Goal: Task Accomplishment & Management: Use online tool/utility

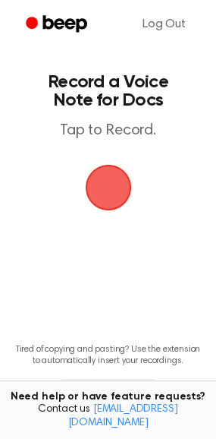
click at [96, 178] on span "button" at bounding box center [108, 187] width 43 height 43
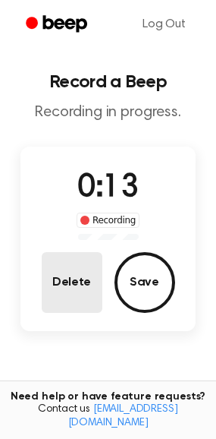
click at [82, 291] on button "Delete" at bounding box center [72, 282] width 61 height 61
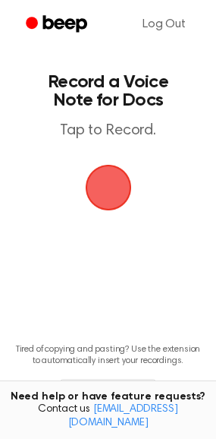
click at [116, 178] on span "button" at bounding box center [108, 187] width 43 height 43
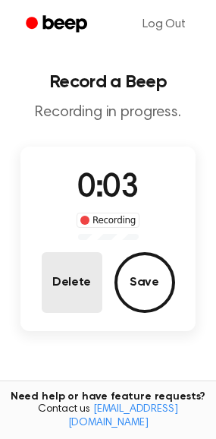
click at [42, 285] on button "Delete" at bounding box center [72, 282] width 61 height 61
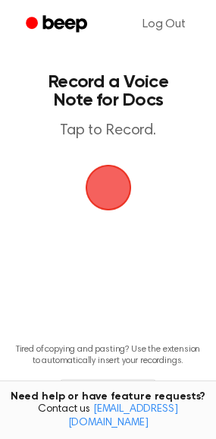
click at [140, 187] on main "Record a Voice Note for Docs Tap to Record. Tired of copying and pasting? Use t…" at bounding box center [108, 231] width 216 height 463
click at [127, 189] on span "button" at bounding box center [108, 187] width 43 height 43
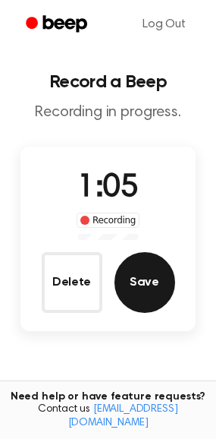
click at [143, 293] on button "Save" at bounding box center [145, 282] width 61 height 61
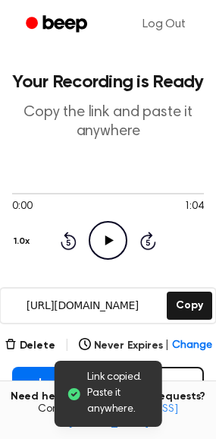
click at [112, 233] on icon "Play Audio" at bounding box center [108, 240] width 39 height 39
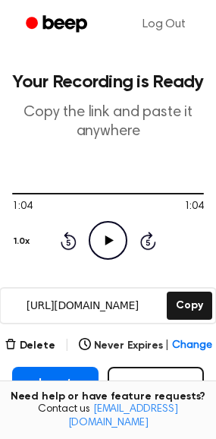
click at [10, 334] on main "Your Recording is Ready Copy the link and paste it anywhere 1:04 1:04 Your brow…" at bounding box center [108, 309] width 216 height 619
click at [17, 342] on icon "button" at bounding box center [11, 344] width 12 height 12
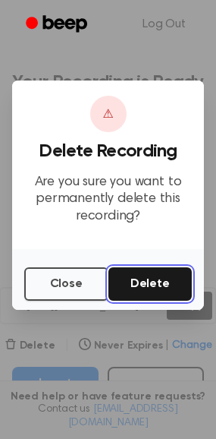
click at [136, 275] on button "Delete" at bounding box center [151, 283] width 84 height 33
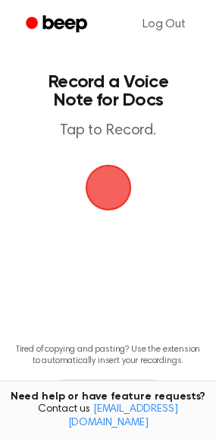
click at [110, 189] on span "button" at bounding box center [108, 187] width 43 height 43
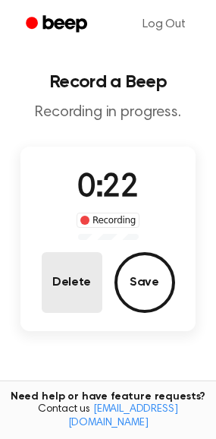
click at [70, 298] on button "Delete" at bounding box center [72, 282] width 61 height 61
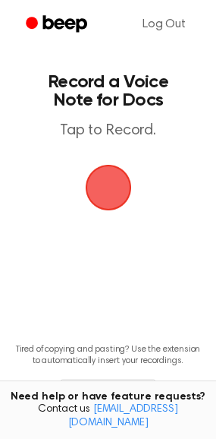
click at [110, 192] on span "button" at bounding box center [108, 187] width 43 height 43
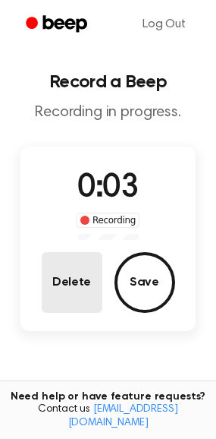
click at [78, 272] on button "Delete" at bounding box center [72, 282] width 61 height 61
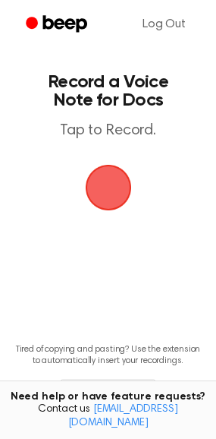
click at [102, 175] on span "button" at bounding box center [108, 187] width 43 height 43
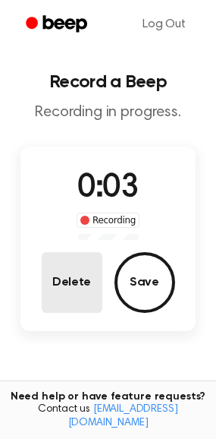
click at [87, 267] on button "Delete" at bounding box center [72, 282] width 61 height 61
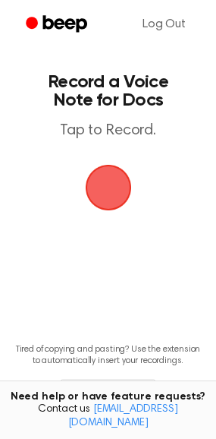
click at [106, 199] on span "button" at bounding box center [108, 187] width 43 height 43
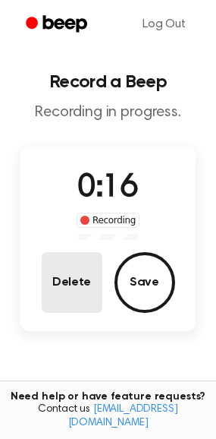
click at [63, 301] on button "Delete" at bounding box center [72, 282] width 61 height 61
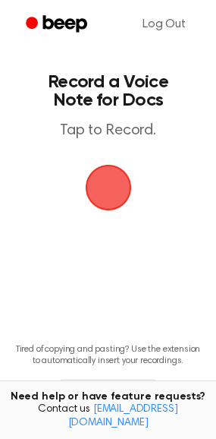
click at [116, 180] on span "button" at bounding box center [108, 187] width 43 height 43
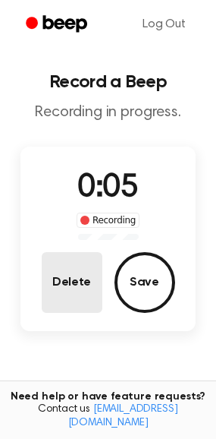
click at [49, 309] on button "Delete" at bounding box center [72, 282] width 61 height 61
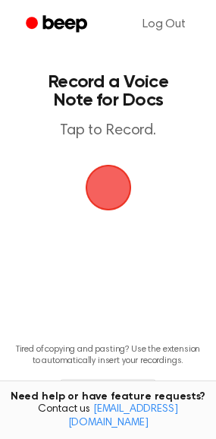
click at [96, 190] on span "button" at bounding box center [108, 188] width 52 height 52
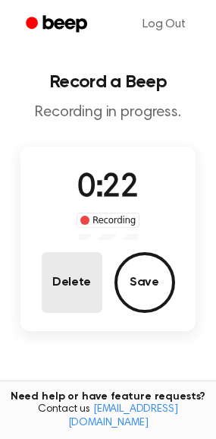
click at [57, 272] on button "Delete" at bounding box center [72, 282] width 61 height 61
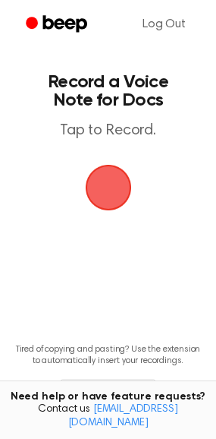
click at [100, 195] on span "button" at bounding box center [108, 187] width 43 height 43
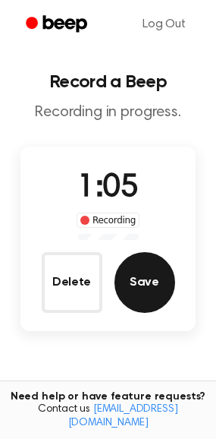
click at [135, 278] on button "Save" at bounding box center [145, 282] width 61 height 61
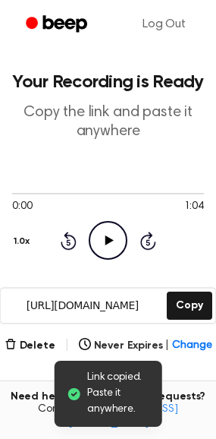
click at [112, 238] on icon "Play Audio" at bounding box center [108, 240] width 39 height 39
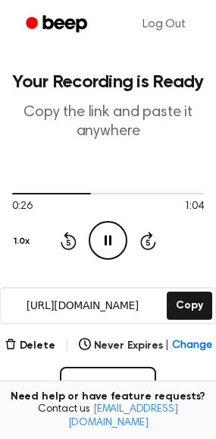
click at [102, 241] on icon "Pause Audio" at bounding box center [108, 240] width 39 height 39
click at [58, 344] on div "Delete | Never Expires | Change" at bounding box center [109, 345] width 208 height 18
click at [43, 346] on button "Delete" at bounding box center [30, 346] width 51 height 16
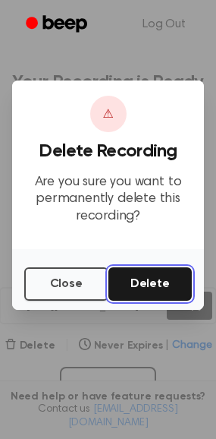
click at [175, 288] on button "Delete" at bounding box center [151, 283] width 84 height 33
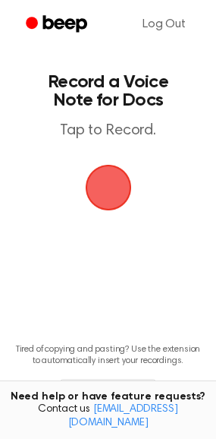
click at [130, 187] on span "button" at bounding box center [108, 187] width 43 height 43
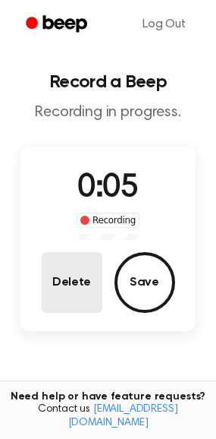
click at [50, 280] on button "Delete" at bounding box center [72, 282] width 61 height 61
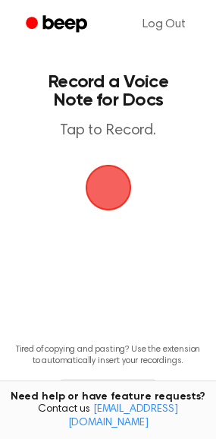
click at [116, 186] on span "button" at bounding box center [108, 187] width 43 height 43
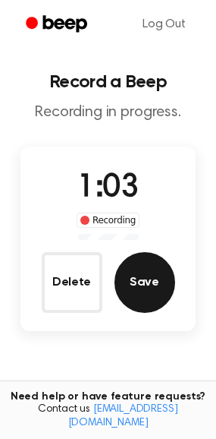
click at [167, 285] on button "Save" at bounding box center [145, 282] width 61 height 61
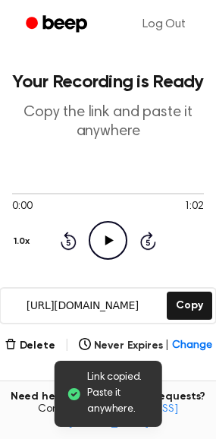
click at [103, 243] on icon "Play Audio" at bounding box center [108, 240] width 39 height 39
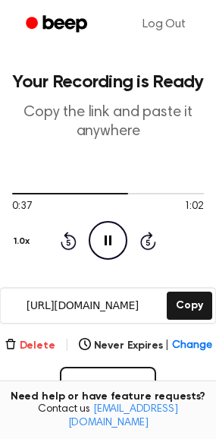
click at [39, 346] on button "Delete" at bounding box center [30, 346] width 51 height 16
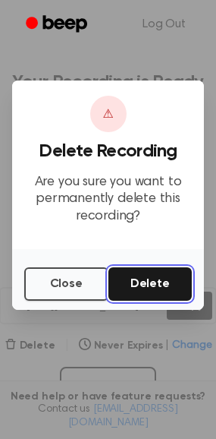
click at [143, 287] on button "Delete" at bounding box center [151, 283] width 84 height 33
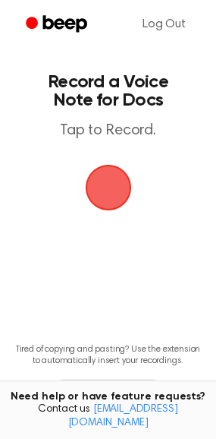
click at [110, 168] on span "button" at bounding box center [108, 188] width 52 height 52
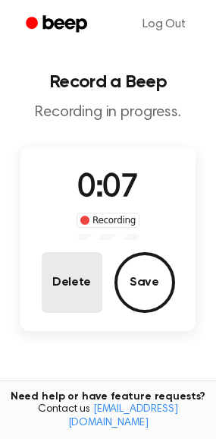
click at [88, 266] on button "Delete" at bounding box center [72, 282] width 61 height 61
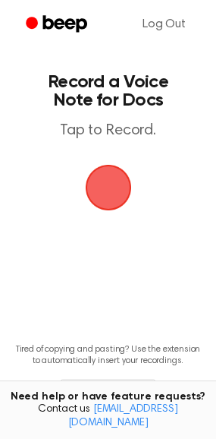
click at [99, 189] on span "button" at bounding box center [108, 187] width 56 height 56
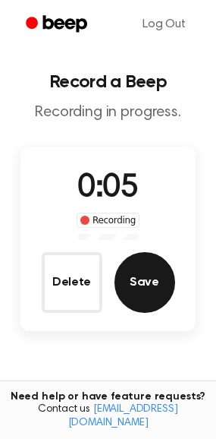
click at [129, 280] on button "Save" at bounding box center [145, 282] width 61 height 61
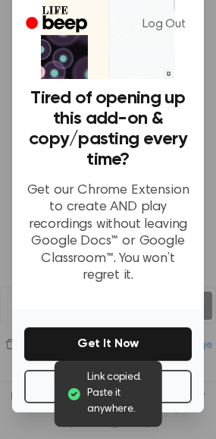
scroll to position [89, 0]
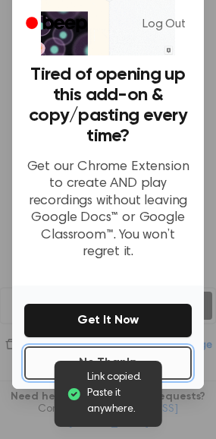
click at [86, 347] on button "No Thanks" at bounding box center [108, 362] width 168 height 33
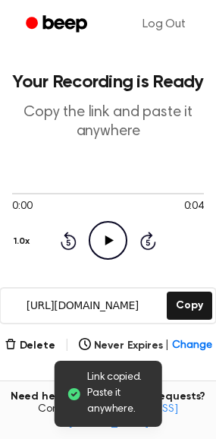
scroll to position [39, 0]
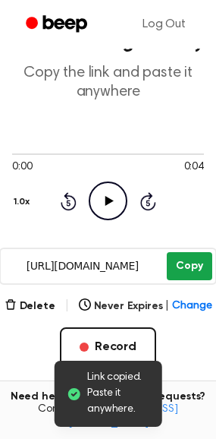
click at [174, 275] on button "Copy" at bounding box center [189, 266] width 45 height 28
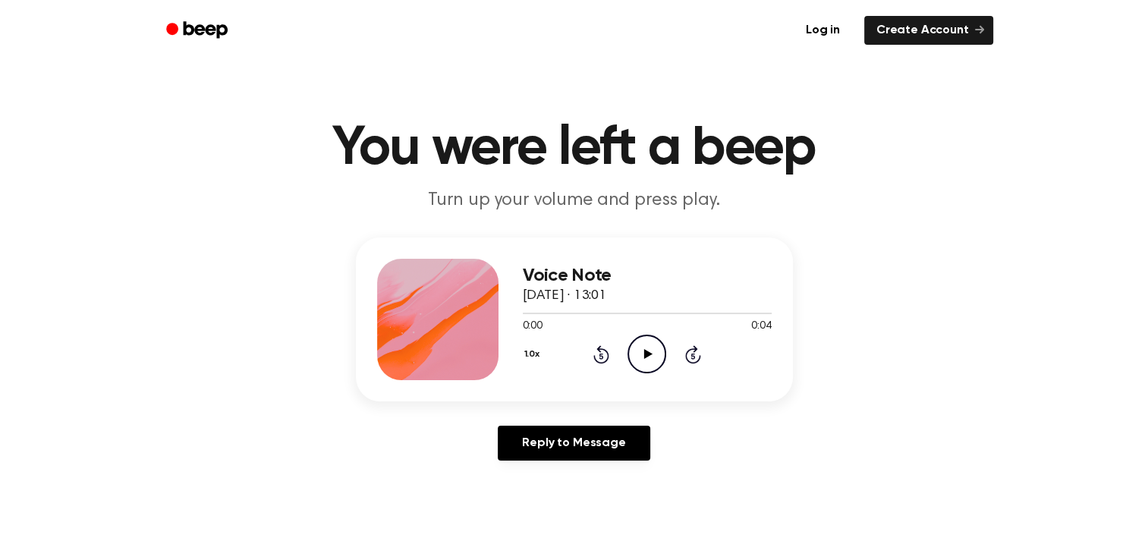
click at [641, 360] on icon "Play Audio" at bounding box center [647, 354] width 39 height 39
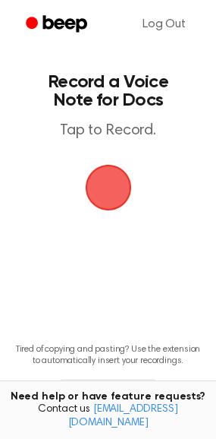
click at [123, 184] on span "button" at bounding box center [108, 187] width 84 height 84
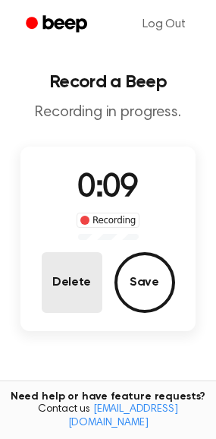
click at [77, 274] on button "Delete" at bounding box center [72, 282] width 61 height 61
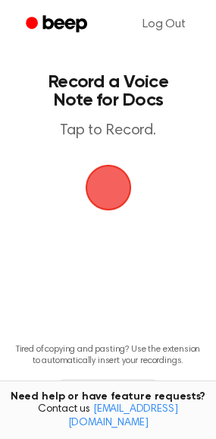
click at [103, 178] on span "button" at bounding box center [108, 187] width 78 height 78
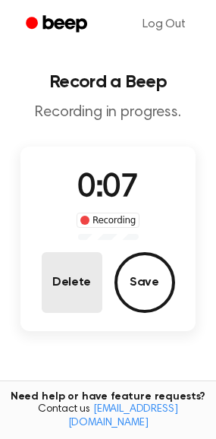
click at [70, 260] on button "Delete" at bounding box center [72, 282] width 61 height 61
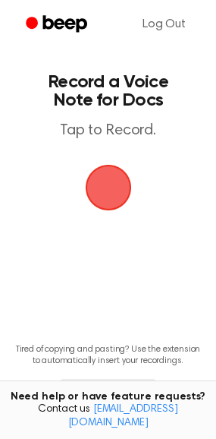
click at [98, 196] on span "button" at bounding box center [108, 187] width 80 height 80
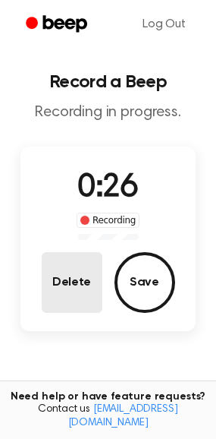
click at [90, 294] on button "Delete" at bounding box center [72, 282] width 61 height 61
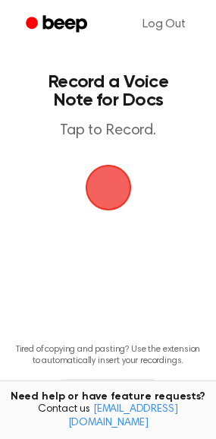
click at [101, 190] on span "button" at bounding box center [108, 187] width 85 height 85
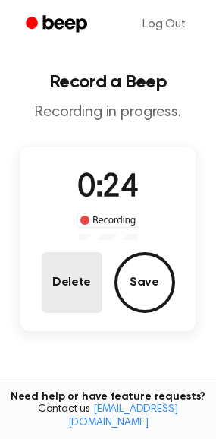
click at [85, 270] on button "Delete" at bounding box center [72, 282] width 61 height 61
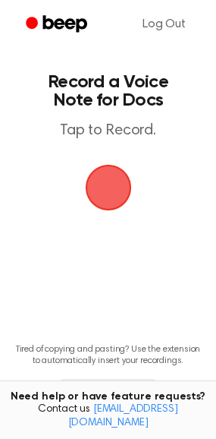
click at [97, 187] on span "button" at bounding box center [108, 187] width 77 height 77
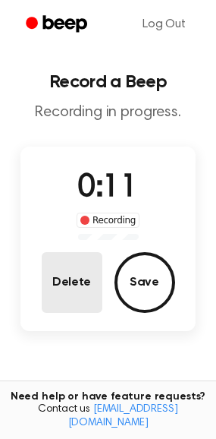
click at [87, 263] on button "Delete" at bounding box center [72, 282] width 61 height 61
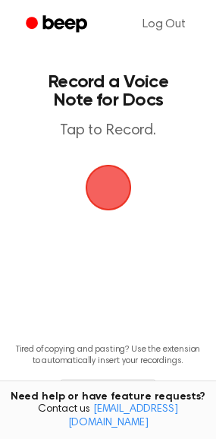
click at [102, 165] on span "button" at bounding box center [107, 187] width 83 height 83
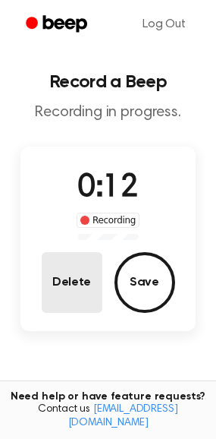
click at [96, 285] on button "Delete" at bounding box center [72, 282] width 61 height 61
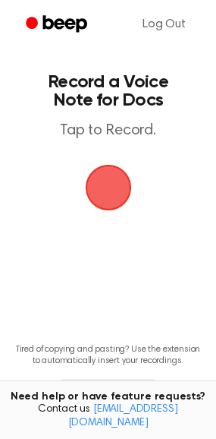
click at [109, 198] on span "button" at bounding box center [108, 188] width 71 height 71
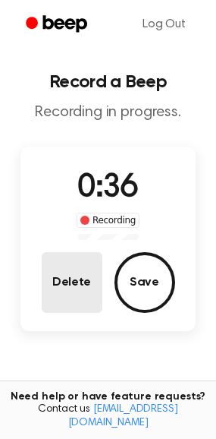
click at [49, 265] on button "Delete" at bounding box center [72, 282] width 61 height 61
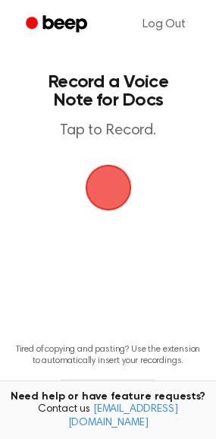
click at [114, 183] on span "button" at bounding box center [108, 187] width 81 height 81
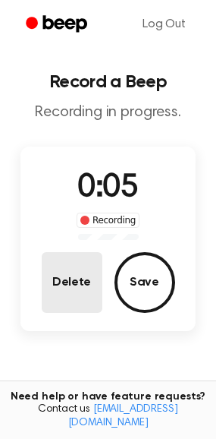
click at [66, 265] on button "Delete" at bounding box center [72, 282] width 61 height 61
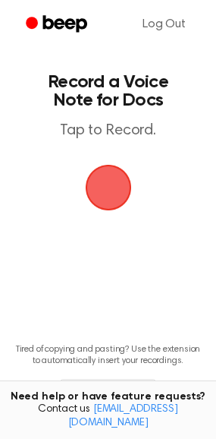
click at [115, 175] on span "button" at bounding box center [108, 187] width 62 height 62
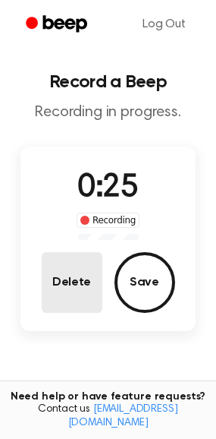
click at [62, 274] on button "Delete" at bounding box center [72, 282] width 61 height 61
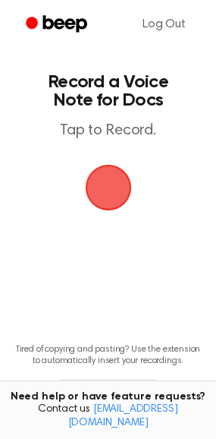
click at [119, 166] on span "button" at bounding box center [108, 187] width 73 height 73
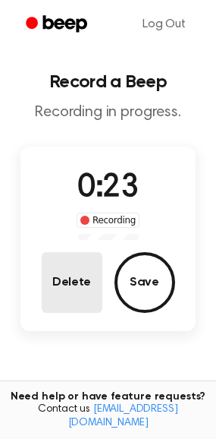
click at [58, 299] on button "Delete" at bounding box center [72, 282] width 61 height 61
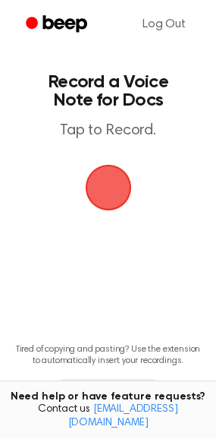
click at [103, 172] on span "button" at bounding box center [108, 187] width 83 height 83
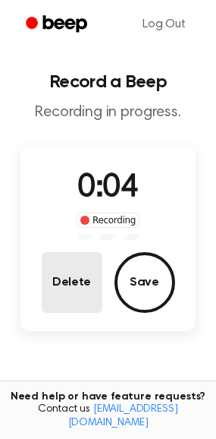
click at [70, 282] on button "Delete" at bounding box center [72, 282] width 61 height 61
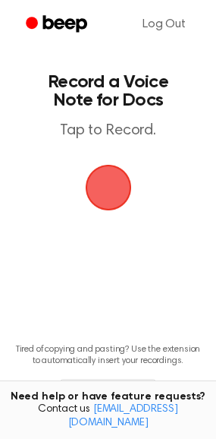
click at [109, 187] on span "button" at bounding box center [107, 187] width 83 height 83
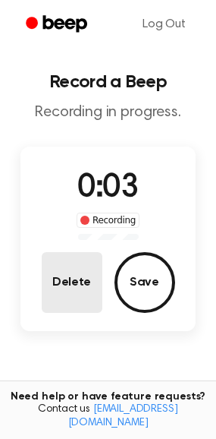
click at [94, 274] on button "Delete" at bounding box center [72, 282] width 61 height 61
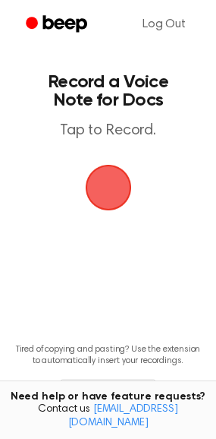
click at [102, 168] on span "button" at bounding box center [108, 187] width 55 height 55
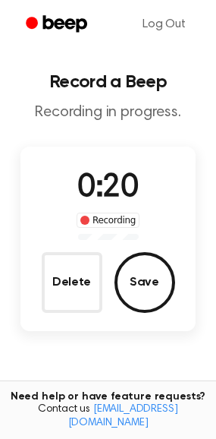
click at [58, 313] on div "0:20 Recording Delete Save" at bounding box center [108, 238] width 176 height 184
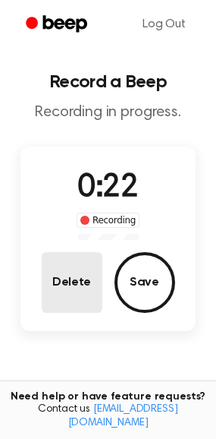
click at [58, 298] on button "Delete" at bounding box center [72, 282] width 61 height 61
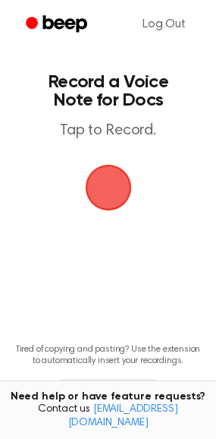
click at [114, 168] on span "button" at bounding box center [108, 187] width 85 height 85
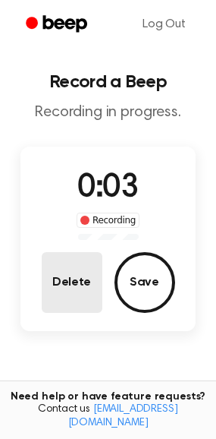
click at [64, 282] on button "Delete" at bounding box center [72, 282] width 61 height 61
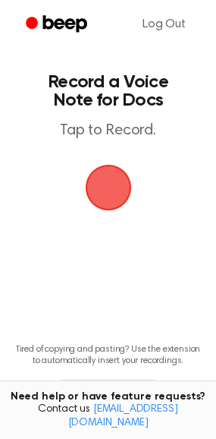
click at [102, 175] on span "button" at bounding box center [108, 187] width 67 height 67
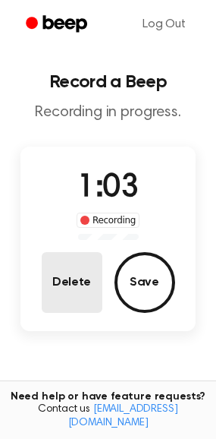
click at [82, 277] on button "Delete" at bounding box center [72, 282] width 61 height 61
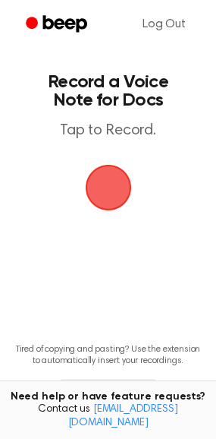
click at [122, 182] on span "button" at bounding box center [108, 187] width 68 height 68
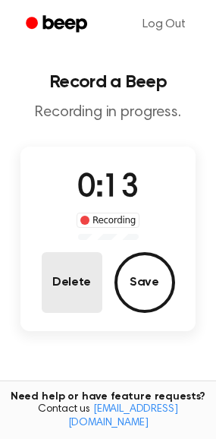
click at [55, 275] on button "Delete" at bounding box center [72, 282] width 61 height 61
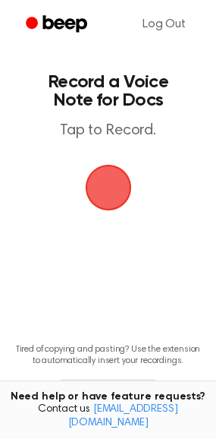
click at [112, 171] on span "button" at bounding box center [108, 187] width 84 height 84
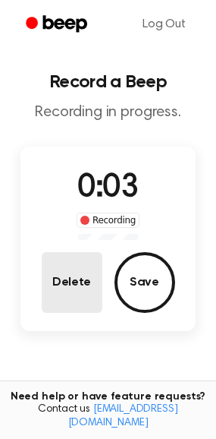
click at [83, 310] on button "Delete" at bounding box center [72, 282] width 61 height 61
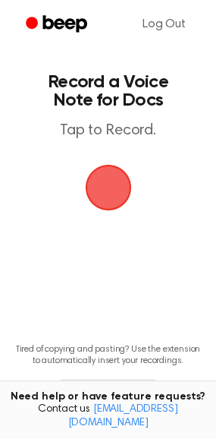
click at [86, 190] on span "button" at bounding box center [108, 187] width 80 height 80
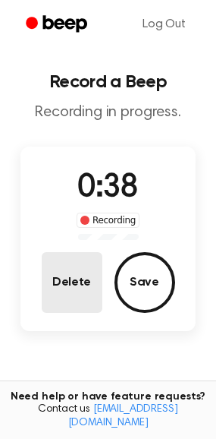
click at [57, 278] on button "Delete" at bounding box center [72, 282] width 61 height 61
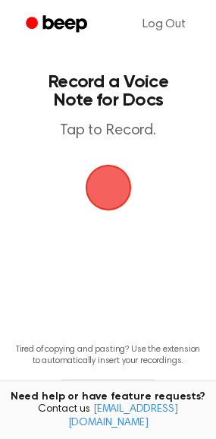
click at [97, 177] on span "button" at bounding box center [108, 187] width 73 height 73
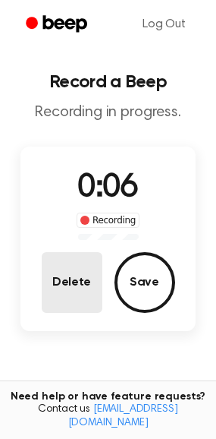
click at [89, 283] on button "Delete" at bounding box center [72, 282] width 61 height 61
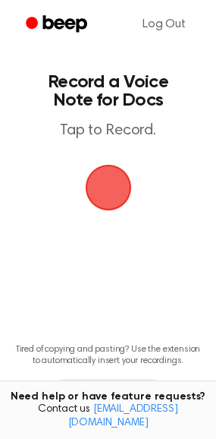
click at [109, 175] on span "button" at bounding box center [109, 188] width 64 height 64
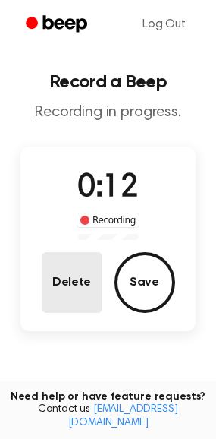
click at [95, 272] on button "Delete" at bounding box center [72, 282] width 61 height 61
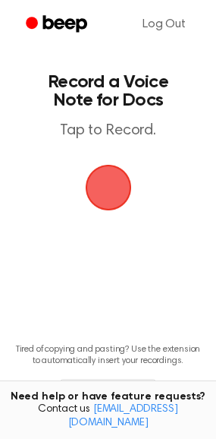
click at [106, 175] on span "button" at bounding box center [108, 187] width 85 height 85
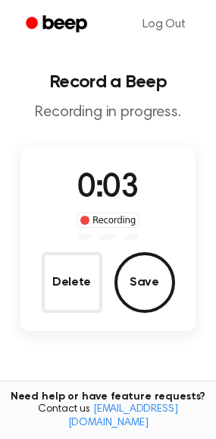
click at [106, 175] on span "0:03" at bounding box center [107, 188] width 61 height 32
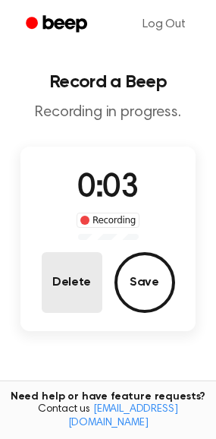
click at [80, 269] on button "Delete" at bounding box center [72, 282] width 61 height 61
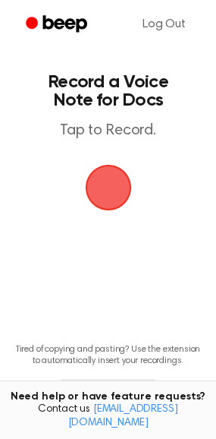
click at [119, 177] on span "button" at bounding box center [108, 187] width 67 height 67
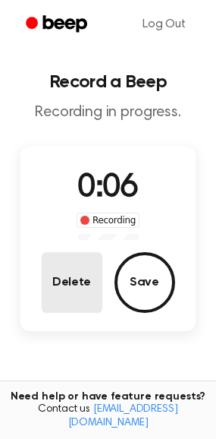
click at [64, 283] on button "Delete" at bounding box center [72, 282] width 61 height 61
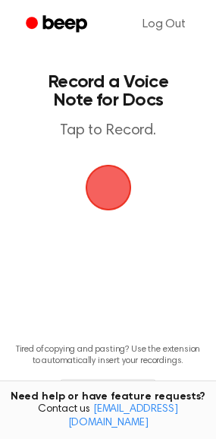
click at [119, 181] on span "button" at bounding box center [107, 187] width 49 height 49
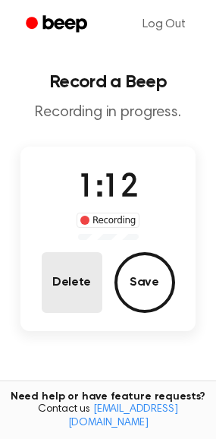
click at [72, 280] on button "Delete" at bounding box center [72, 282] width 61 height 61
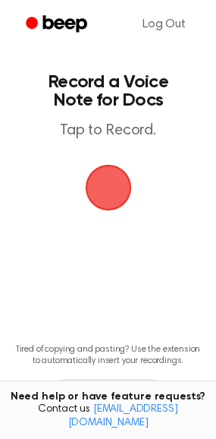
click at [114, 185] on span "button" at bounding box center [108, 187] width 58 height 58
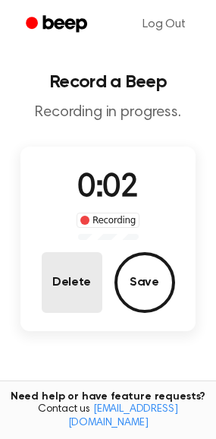
click at [58, 289] on button "Delete" at bounding box center [72, 282] width 61 height 61
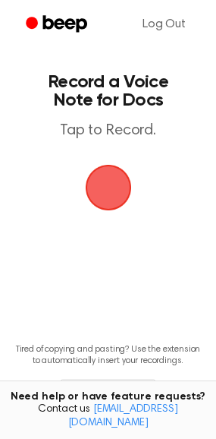
click at [106, 174] on span "button" at bounding box center [108, 187] width 73 height 73
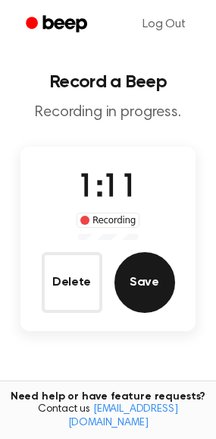
click at [155, 279] on button "Save" at bounding box center [145, 282] width 61 height 61
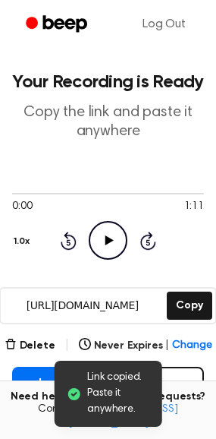
click at [114, 230] on icon "Play Audio" at bounding box center [108, 240] width 39 height 39
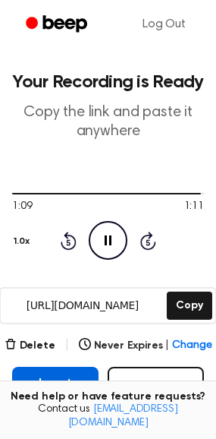
click at [39, 371] on button "Insert into Doc" at bounding box center [55, 391] width 87 height 49
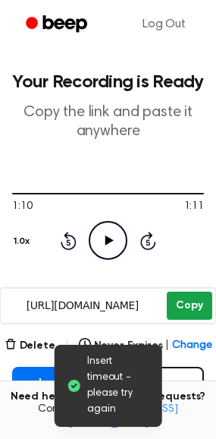
click at [194, 299] on button "Copy" at bounding box center [189, 305] width 45 height 28
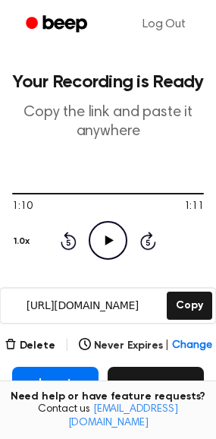
click at [137, 376] on button "Record" at bounding box center [156, 391] width 96 height 49
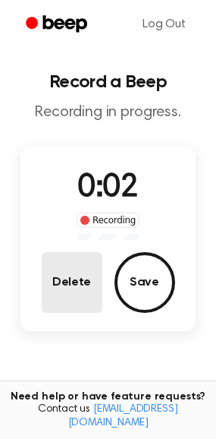
click at [55, 269] on button "Delete" at bounding box center [72, 282] width 61 height 61
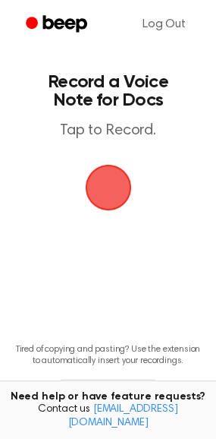
click at [105, 192] on span "button" at bounding box center [108, 187] width 78 height 78
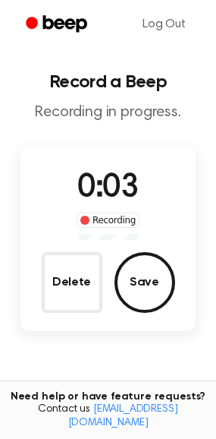
click at [105, 192] on span "0:03" at bounding box center [107, 188] width 61 height 32
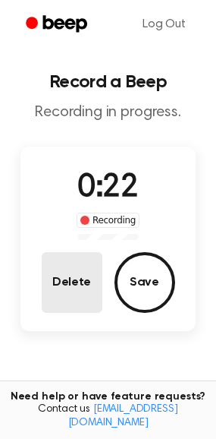
click at [77, 281] on button "Delete" at bounding box center [72, 282] width 61 height 61
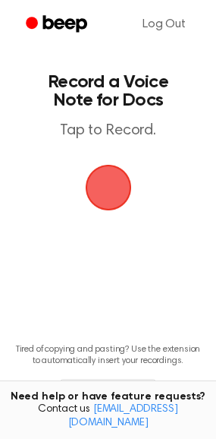
click at [103, 187] on span "button" at bounding box center [108, 187] width 75 height 75
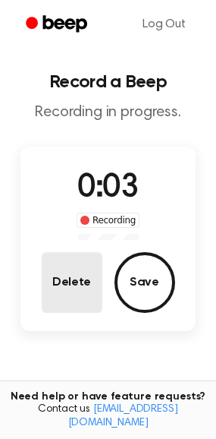
click at [87, 255] on button "Delete" at bounding box center [72, 282] width 61 height 61
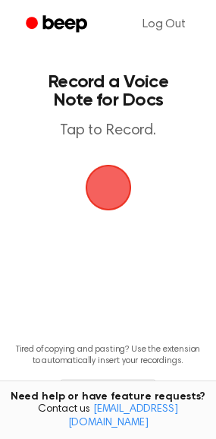
click at [109, 201] on span "button" at bounding box center [107, 187] width 49 height 49
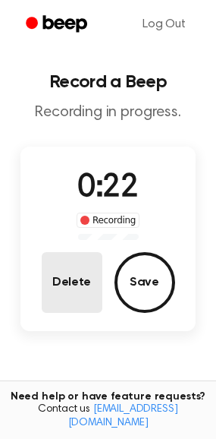
click at [90, 269] on button "Delete" at bounding box center [72, 282] width 61 height 61
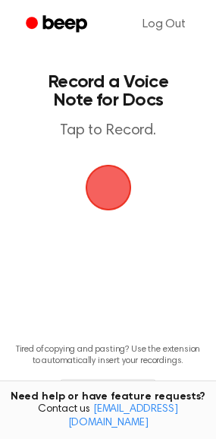
click at [112, 162] on main "Record a Voice Note for Docs Tap to Record. Tired of copying and pasting? Use t…" at bounding box center [108, 231] width 216 height 463
click at [111, 167] on span "button" at bounding box center [107, 187] width 79 height 79
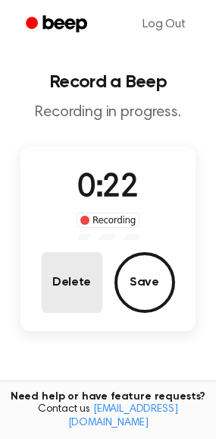
click at [81, 265] on button "Delete" at bounding box center [72, 282] width 61 height 61
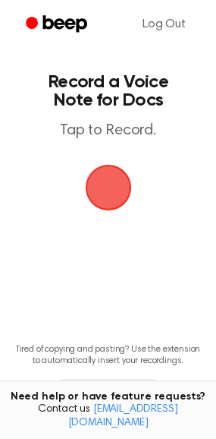
click at [112, 174] on span "button" at bounding box center [108, 187] width 85 height 85
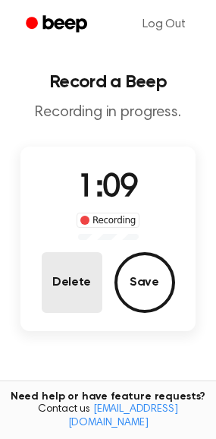
click at [82, 262] on button "Delete" at bounding box center [72, 282] width 61 height 61
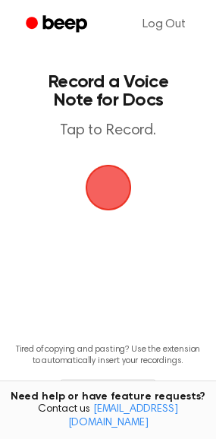
click at [118, 178] on span "button" at bounding box center [108, 187] width 85 height 85
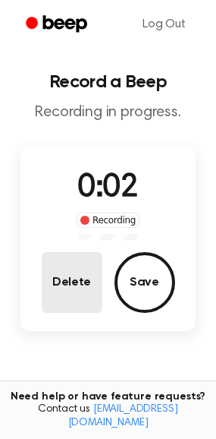
click at [61, 280] on button "Delete" at bounding box center [72, 282] width 61 height 61
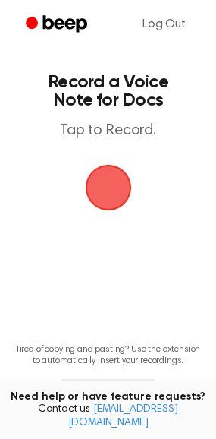
click at [112, 184] on span "button" at bounding box center [108, 187] width 85 height 85
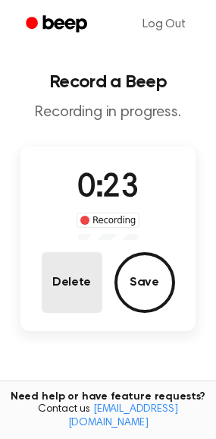
click at [80, 260] on button "Delete" at bounding box center [72, 282] width 61 height 61
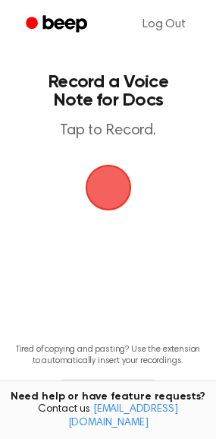
click at [109, 180] on span "button" at bounding box center [107, 187] width 49 height 49
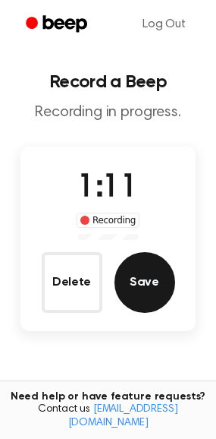
click at [143, 270] on button "Save" at bounding box center [145, 282] width 61 height 61
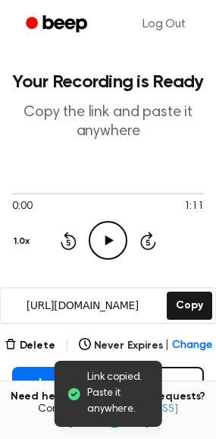
click at [108, 228] on icon "Play Audio" at bounding box center [108, 240] width 39 height 39
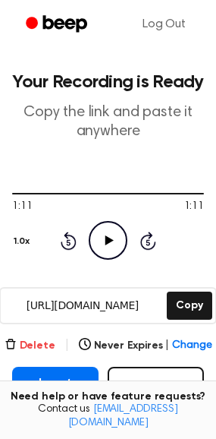
click at [40, 339] on button "Delete" at bounding box center [30, 346] width 51 height 16
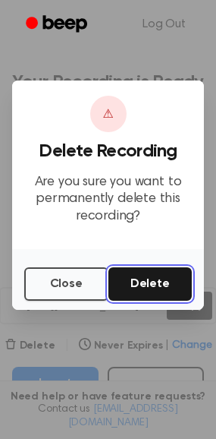
click at [136, 288] on button "Delete" at bounding box center [151, 283] width 84 height 33
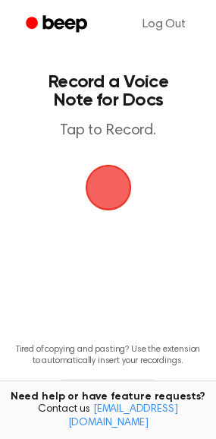
click at [112, 184] on span "button" at bounding box center [108, 187] width 43 height 43
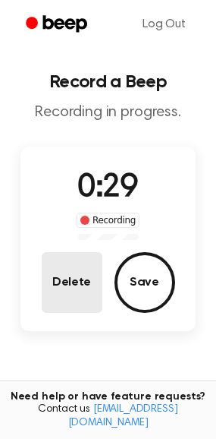
click at [58, 272] on button "Delete" at bounding box center [72, 282] width 61 height 61
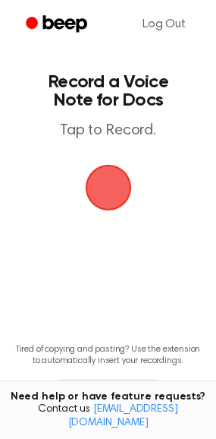
click at [108, 181] on span "button" at bounding box center [107, 187] width 49 height 49
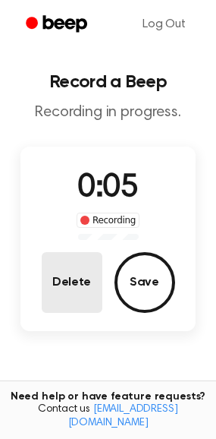
click at [89, 260] on button "Delete" at bounding box center [72, 282] width 61 height 61
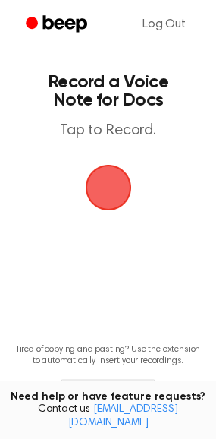
click at [105, 196] on span "button" at bounding box center [108, 187] width 43 height 43
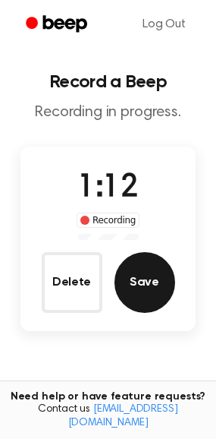
click at [143, 273] on button "Save" at bounding box center [145, 282] width 61 height 61
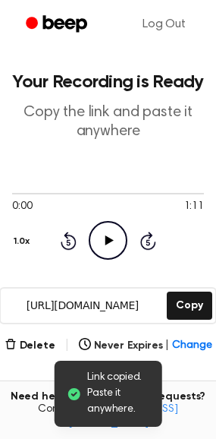
click at [99, 235] on icon "Play Audio" at bounding box center [108, 240] width 39 height 39
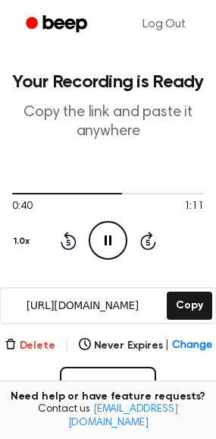
click at [44, 338] on button "Delete" at bounding box center [30, 346] width 51 height 16
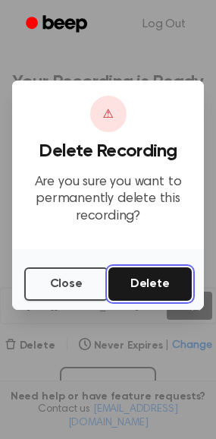
click at [167, 284] on button "Delete" at bounding box center [151, 283] width 84 height 33
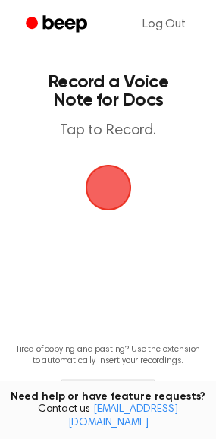
click at [102, 183] on span "button" at bounding box center [108, 187] width 85 height 85
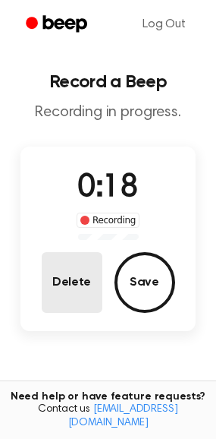
click at [74, 275] on button "Delete" at bounding box center [72, 282] width 61 height 61
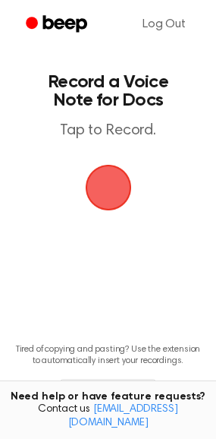
click at [99, 190] on span "button" at bounding box center [108, 188] width 52 height 52
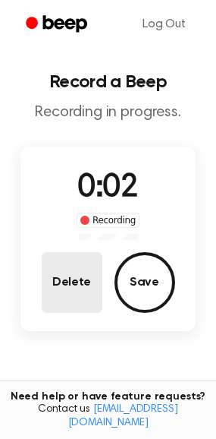
click at [79, 271] on button "Delete" at bounding box center [72, 282] width 61 height 61
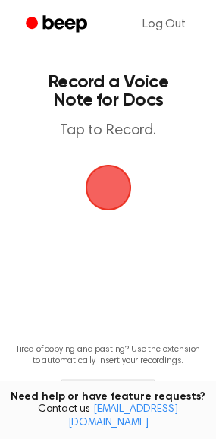
click at [98, 195] on span "button" at bounding box center [107, 187] width 83 height 83
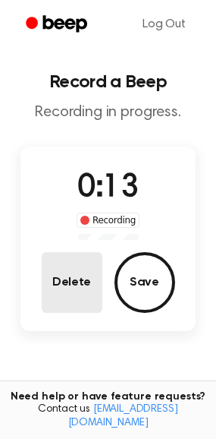
click at [49, 293] on button "Delete" at bounding box center [72, 282] width 61 height 61
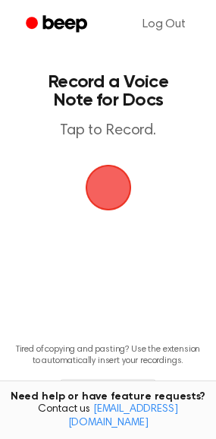
click at [114, 186] on span "button" at bounding box center [108, 187] width 74 height 74
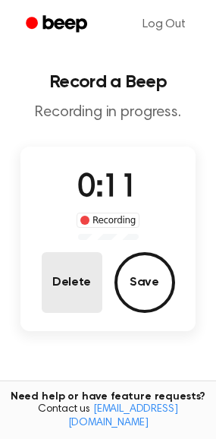
click at [66, 298] on button "Delete" at bounding box center [72, 282] width 61 height 61
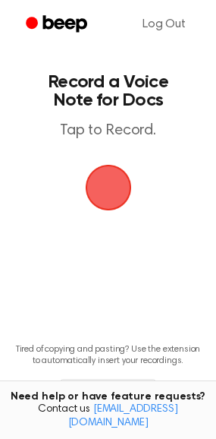
click at [95, 176] on span "button" at bounding box center [108, 187] width 69 height 69
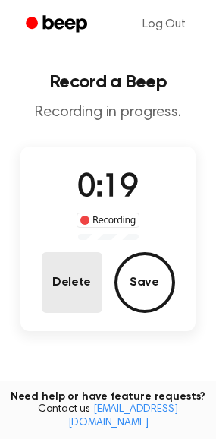
click at [68, 272] on button "Delete" at bounding box center [72, 282] width 61 height 61
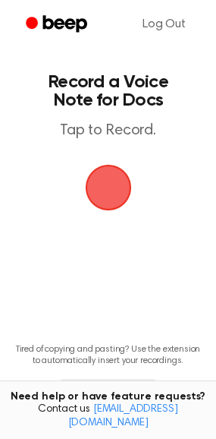
click at [111, 179] on span "button" at bounding box center [108, 187] width 62 height 62
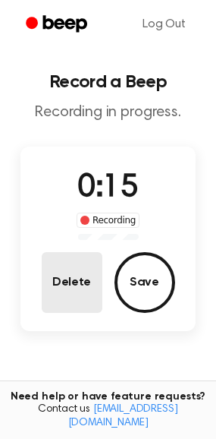
click at [57, 295] on button "Delete" at bounding box center [72, 282] width 61 height 61
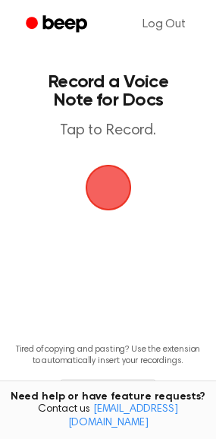
click at [117, 194] on span "button" at bounding box center [108, 188] width 78 height 78
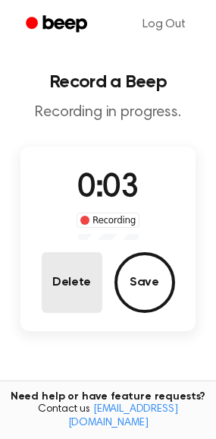
click at [83, 263] on button "Delete" at bounding box center [72, 282] width 61 height 61
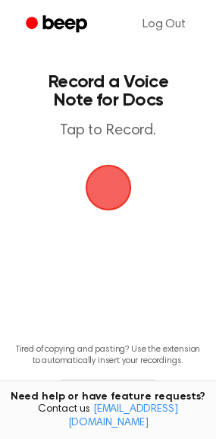
click at [112, 182] on span "button" at bounding box center [109, 187] width 82 height 82
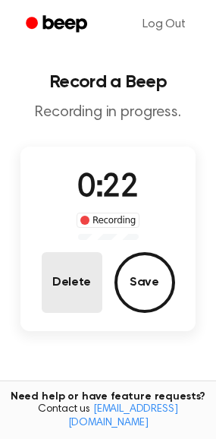
click at [77, 265] on button "Delete" at bounding box center [72, 282] width 61 height 61
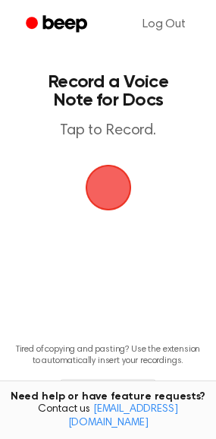
click at [108, 172] on span "button" at bounding box center [108, 187] width 85 height 85
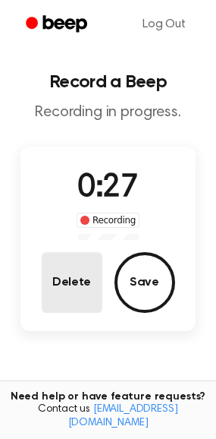
click at [73, 265] on button "Delete" at bounding box center [72, 282] width 61 height 61
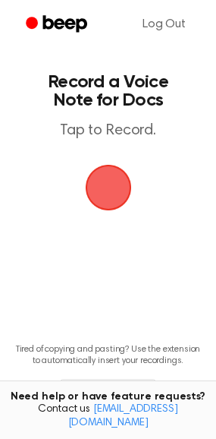
click at [103, 195] on span "button" at bounding box center [108, 187] width 74 height 74
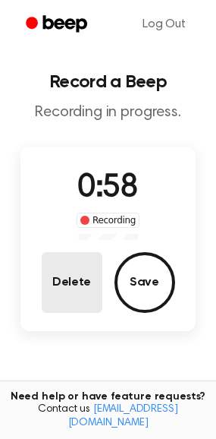
click at [76, 271] on button "Delete" at bounding box center [72, 282] width 61 height 61
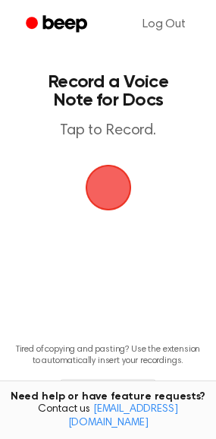
click at [102, 176] on span "button" at bounding box center [108, 187] width 83 height 83
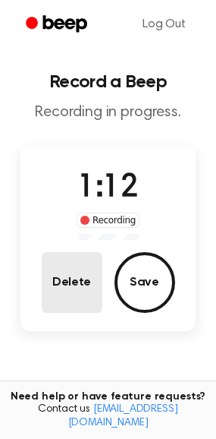
click at [76, 277] on button "Delete" at bounding box center [72, 282] width 61 height 61
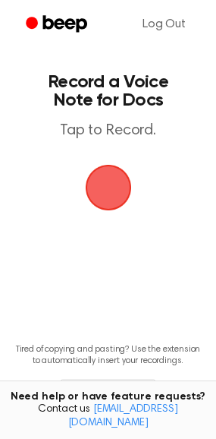
click at [112, 180] on span "button" at bounding box center [108, 187] width 82 height 82
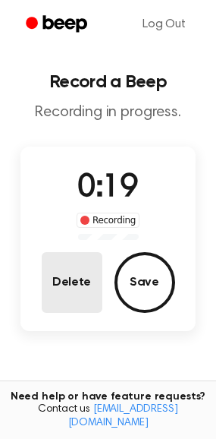
click at [50, 277] on button "Delete" at bounding box center [72, 282] width 61 height 61
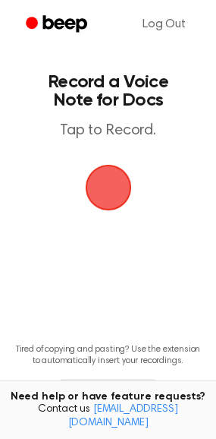
click at [105, 192] on span "button" at bounding box center [108, 188] width 46 height 46
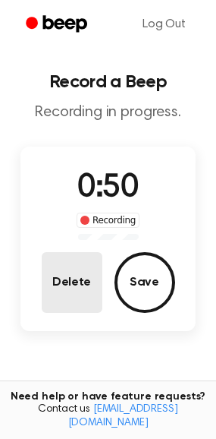
click at [85, 290] on button "Delete" at bounding box center [72, 282] width 61 height 61
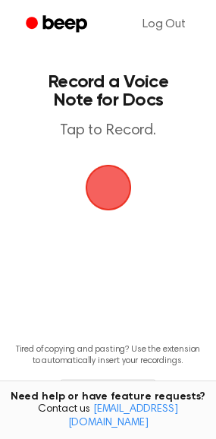
click at [110, 191] on span "button" at bounding box center [108, 188] width 64 height 64
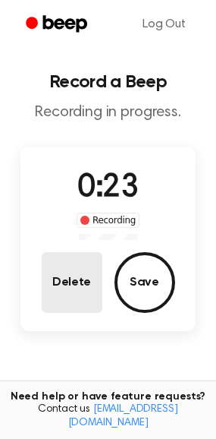
click at [54, 271] on button "Delete" at bounding box center [72, 282] width 61 height 61
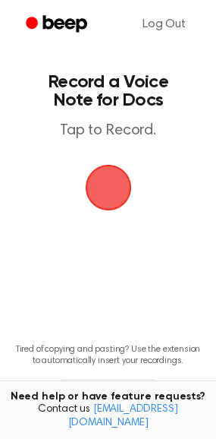
click at [106, 190] on span "button" at bounding box center [108, 187] width 75 height 75
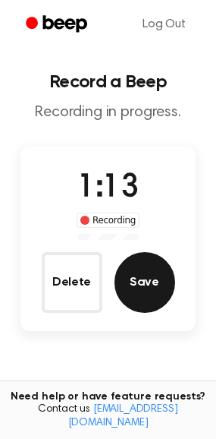
click at [142, 270] on button "Save" at bounding box center [145, 282] width 61 height 61
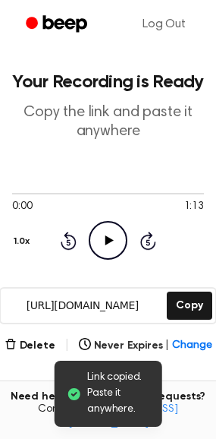
click at [109, 239] on icon at bounding box center [109, 240] width 8 height 10
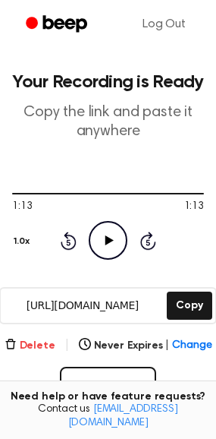
click at [35, 343] on button "Delete" at bounding box center [30, 346] width 51 height 16
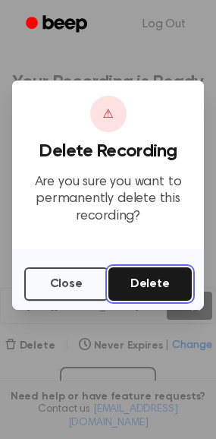
click at [164, 277] on button "Delete" at bounding box center [151, 283] width 84 height 33
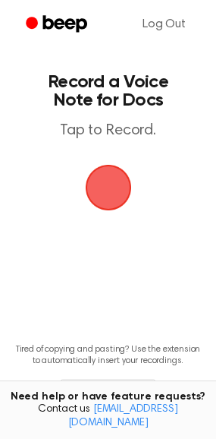
click at [102, 179] on span "button" at bounding box center [108, 187] width 43 height 43
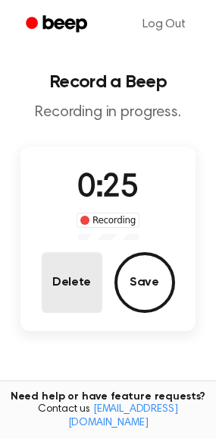
click at [80, 270] on button "Delete" at bounding box center [72, 282] width 61 height 61
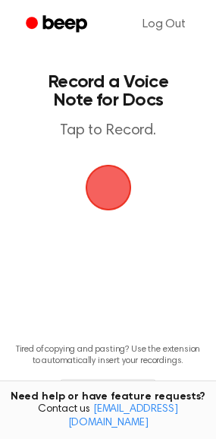
click at [113, 195] on span "button" at bounding box center [107, 187] width 49 height 49
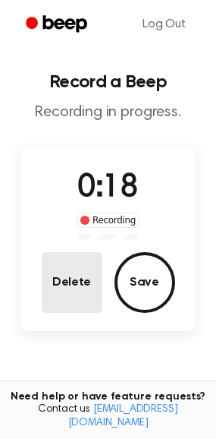
click at [55, 286] on button "Delete" at bounding box center [72, 282] width 61 height 61
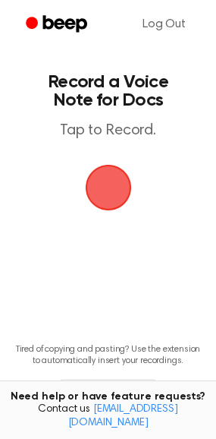
click at [112, 187] on span "button" at bounding box center [108, 188] width 46 height 46
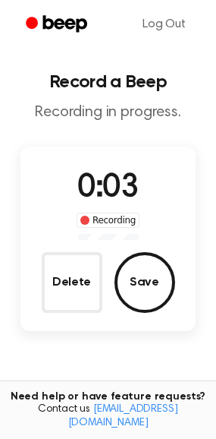
click at [52, 323] on div "0:03 Recording Delete Save" at bounding box center [108, 238] width 176 height 184
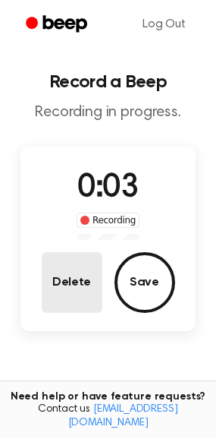
click at [73, 295] on button "Delete" at bounding box center [72, 282] width 61 height 61
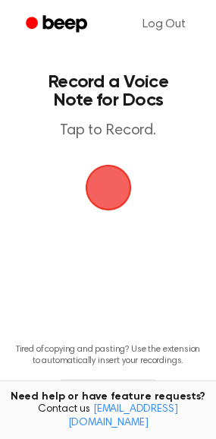
click at [124, 188] on span "button" at bounding box center [108, 187] width 43 height 43
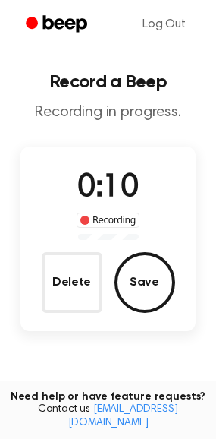
click at [105, 304] on div "Delete Save" at bounding box center [109, 282] width 134 height 61
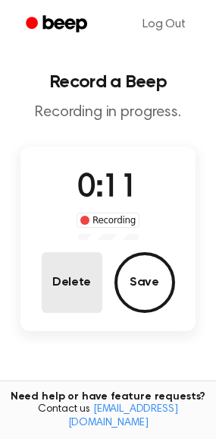
click at [85, 292] on button "Delete" at bounding box center [72, 282] width 61 height 61
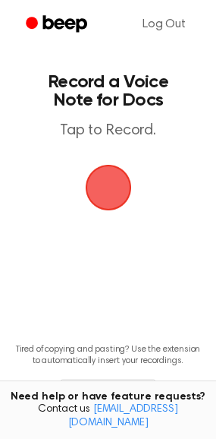
click at [115, 193] on span "button" at bounding box center [108, 187] width 43 height 43
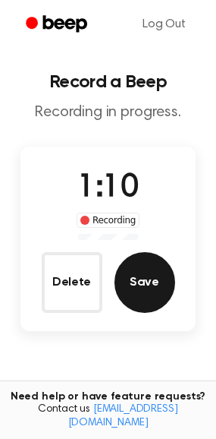
click at [134, 280] on button "Save" at bounding box center [145, 282] width 61 height 61
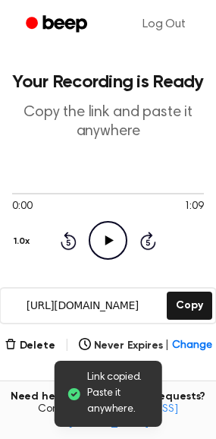
click at [101, 238] on icon "Play Audio" at bounding box center [108, 240] width 39 height 39
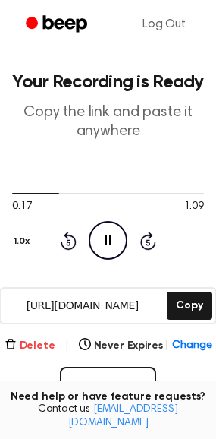
click at [30, 338] on button "Delete" at bounding box center [30, 346] width 51 height 16
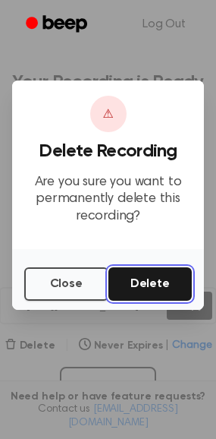
click at [164, 272] on button "Delete" at bounding box center [151, 283] width 84 height 33
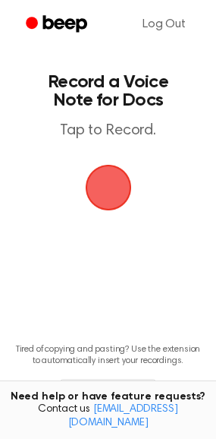
click at [108, 207] on span "button" at bounding box center [108, 187] width 43 height 43
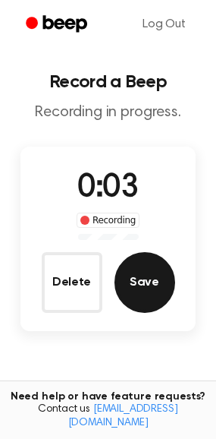
click at [134, 267] on button "Save" at bounding box center [145, 282] width 61 height 61
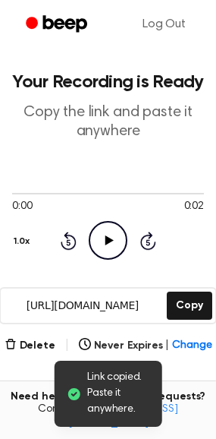
click at [100, 245] on icon "Play Audio" at bounding box center [108, 240] width 39 height 39
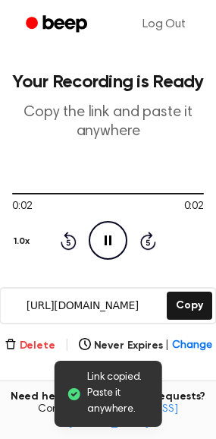
click at [24, 342] on button "Delete" at bounding box center [30, 346] width 51 height 16
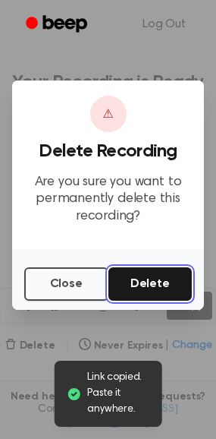
click at [143, 272] on button "Delete" at bounding box center [151, 283] width 84 height 33
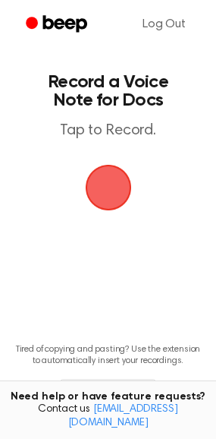
click at [103, 194] on span "button" at bounding box center [108, 187] width 43 height 43
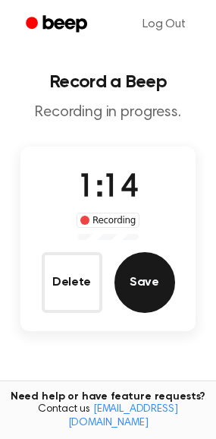
click at [143, 260] on button "Save" at bounding box center [145, 282] width 61 height 61
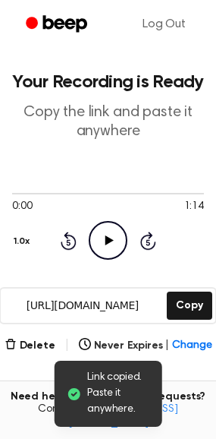
click at [105, 241] on icon "Play Audio" at bounding box center [108, 240] width 39 height 39
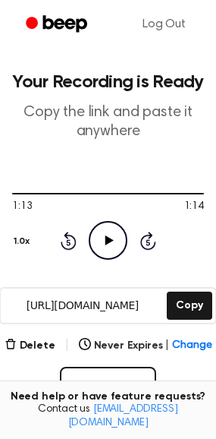
click at [124, 238] on icon "Play Audio" at bounding box center [108, 240] width 39 height 39
click at [116, 238] on icon "Play Audio" at bounding box center [108, 240] width 39 height 39
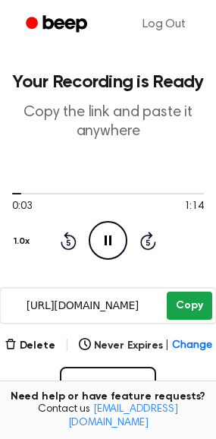
click at [187, 301] on button "Copy" at bounding box center [189, 305] width 45 height 28
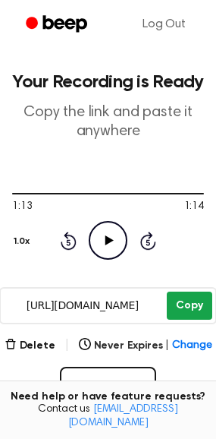
click at [186, 304] on button "Copy" at bounding box center [189, 305] width 45 height 28
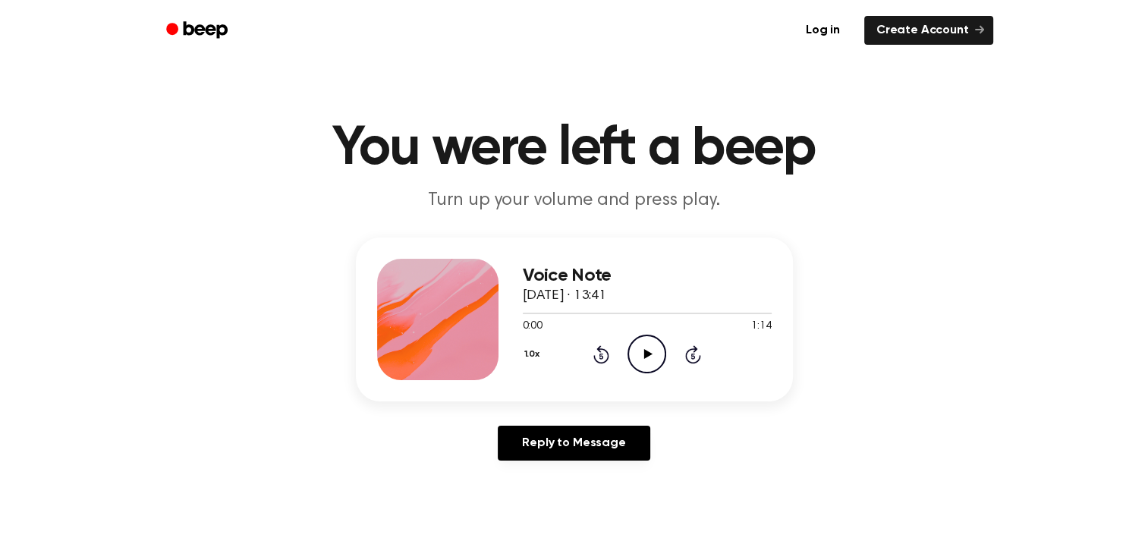
click at [638, 357] on icon "Play Audio" at bounding box center [647, 354] width 39 height 39
